Goal: Navigation & Orientation: Find specific page/section

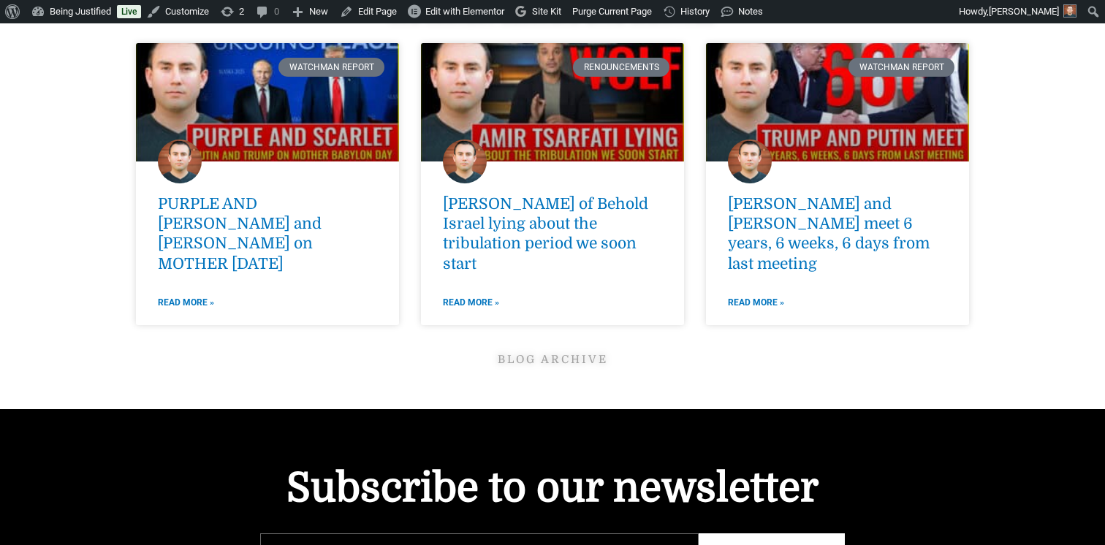
scroll to position [5552, 0]
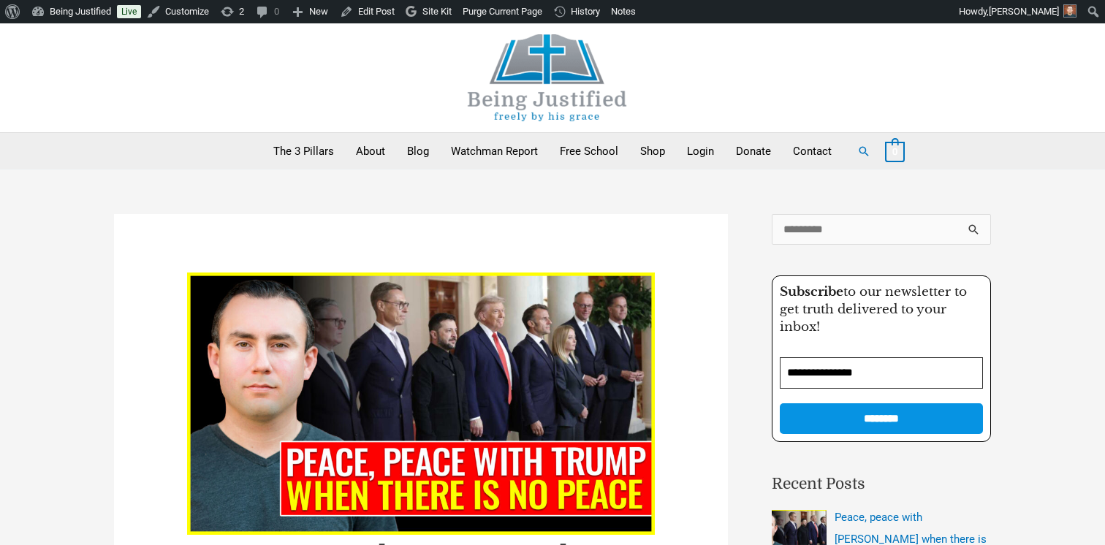
click at [516, 88] on img at bounding box center [547, 77] width 219 height 87
